Goal: Task Accomplishment & Management: Manage account settings

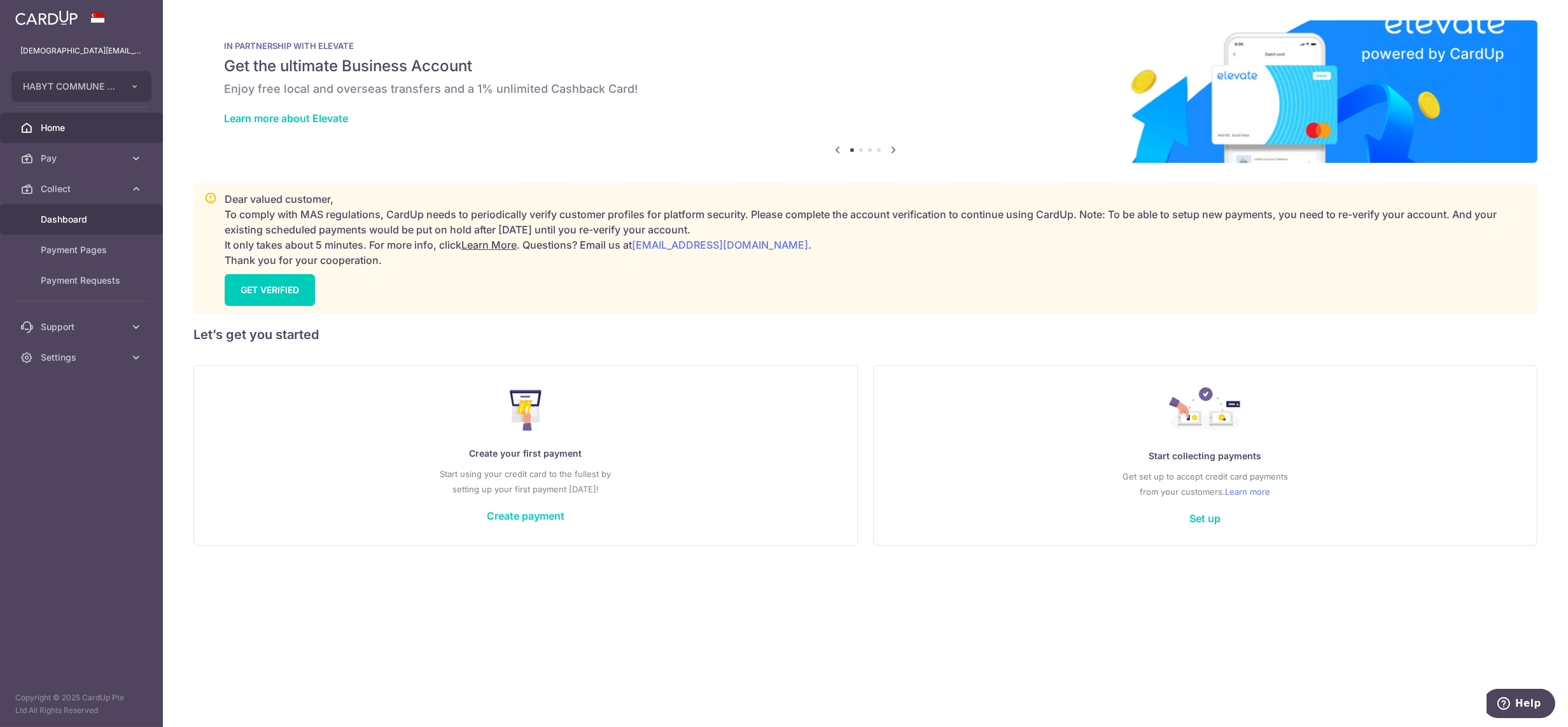
click at [85, 222] on span "Dashboard" at bounding box center [83, 219] width 84 height 13
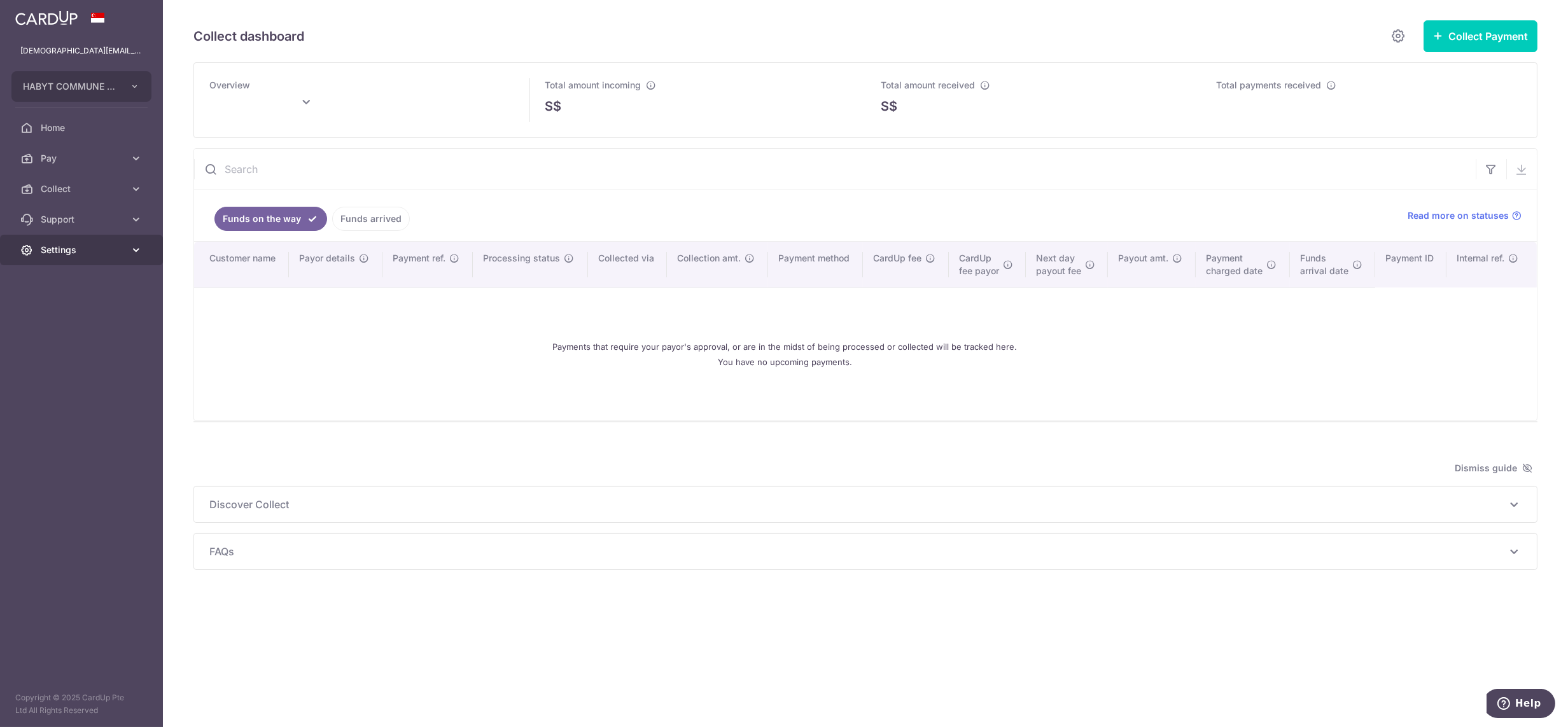
click at [79, 248] on span "Settings" at bounding box center [83, 249] width 84 height 13
click at [79, 316] on span "Logout" at bounding box center [83, 311] width 84 height 13
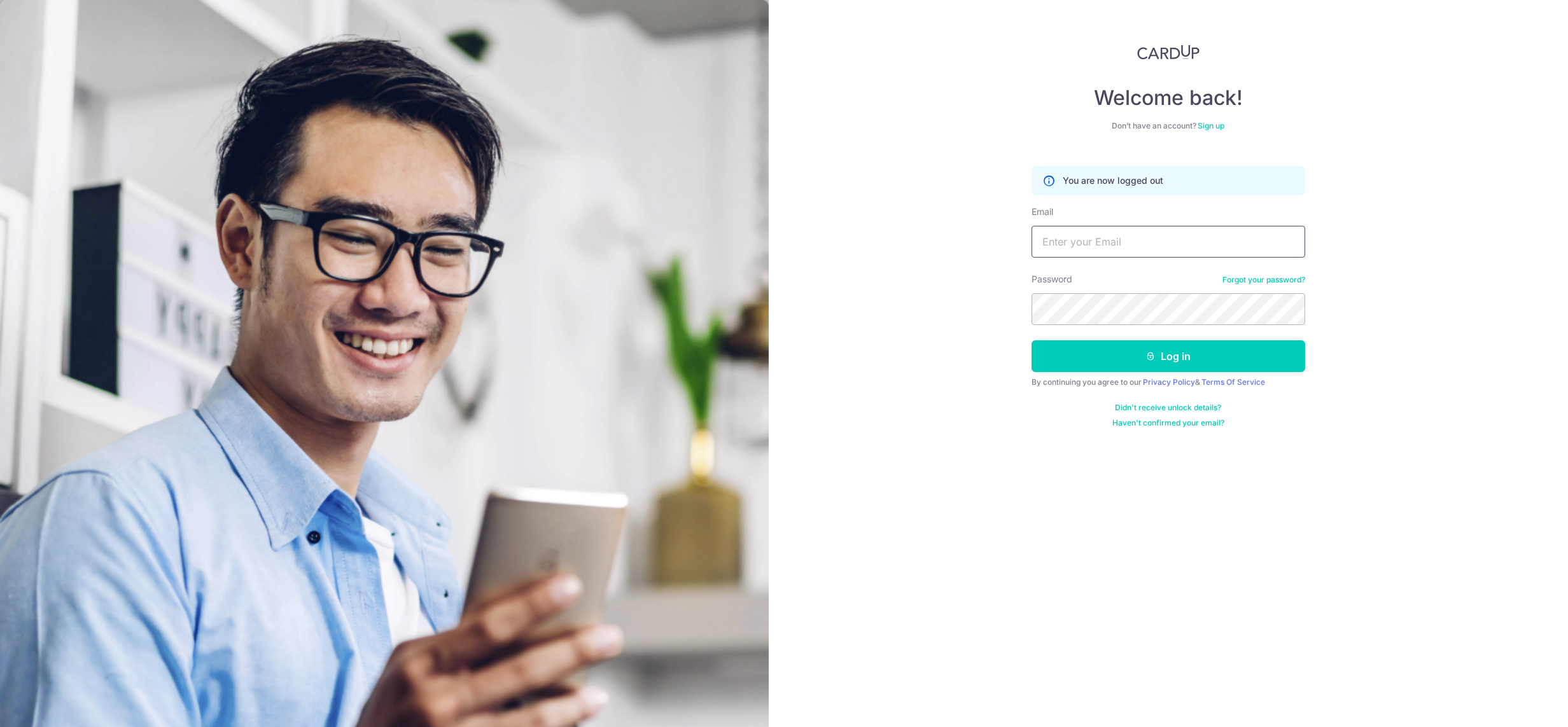
click at [1151, 234] on input "Email" at bounding box center [1168, 241] width 274 height 32
click at [1130, 245] on input "[DEMOGRAPHIC_DATA][EMAIL_ADDRESS][DOMAIN_NAME]" at bounding box center [1168, 241] width 274 height 32
type input "lady.labarda+hcs2@habyt.com"
click at [1138, 286] on div "Password Forgot your password?" at bounding box center [1168, 298] width 274 height 52
click at [1031, 340] on button "Log in" at bounding box center [1168, 356] width 274 height 32
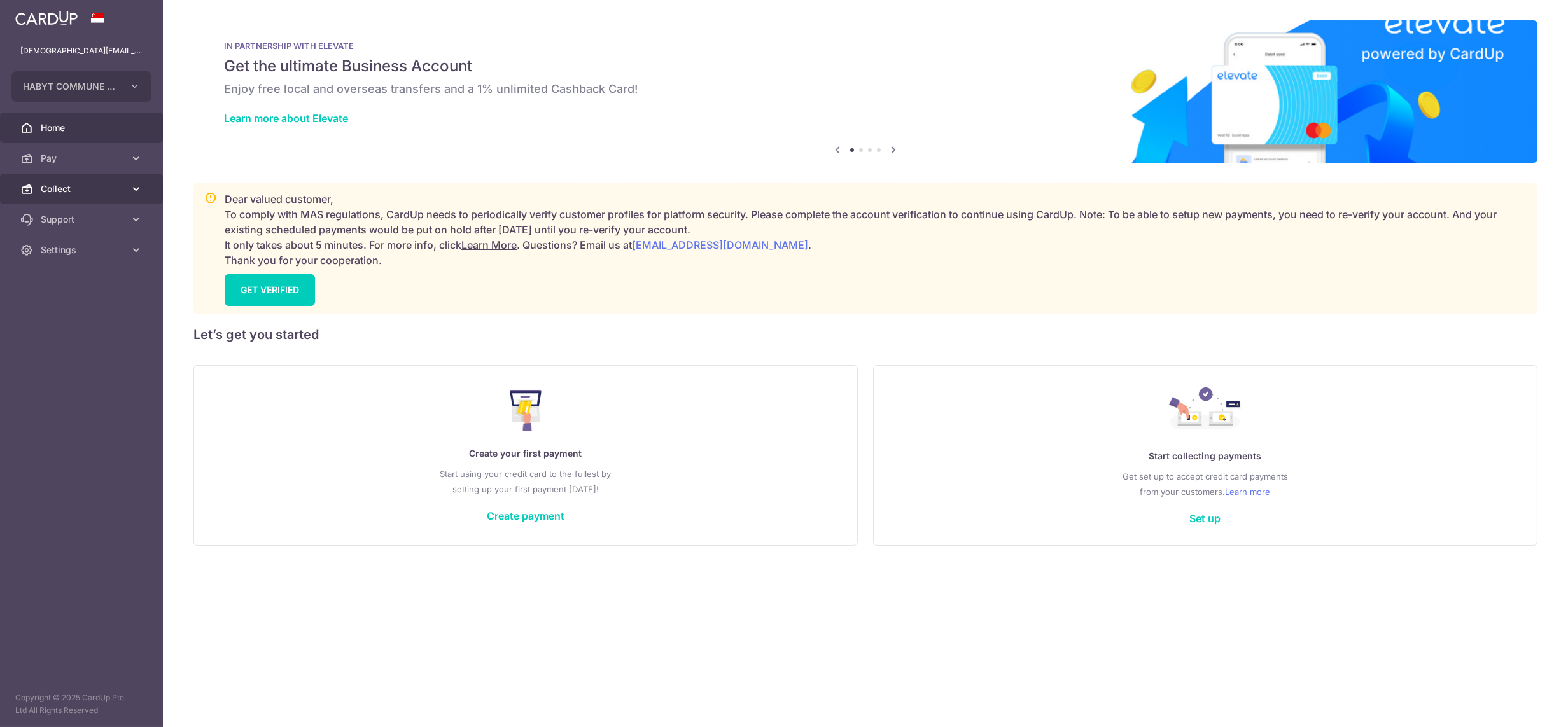
click at [59, 194] on span "Collect" at bounding box center [83, 189] width 84 height 13
click at [65, 226] on link "Dashboard" at bounding box center [81, 219] width 163 height 30
